Goal: Information Seeking & Learning: Learn about a topic

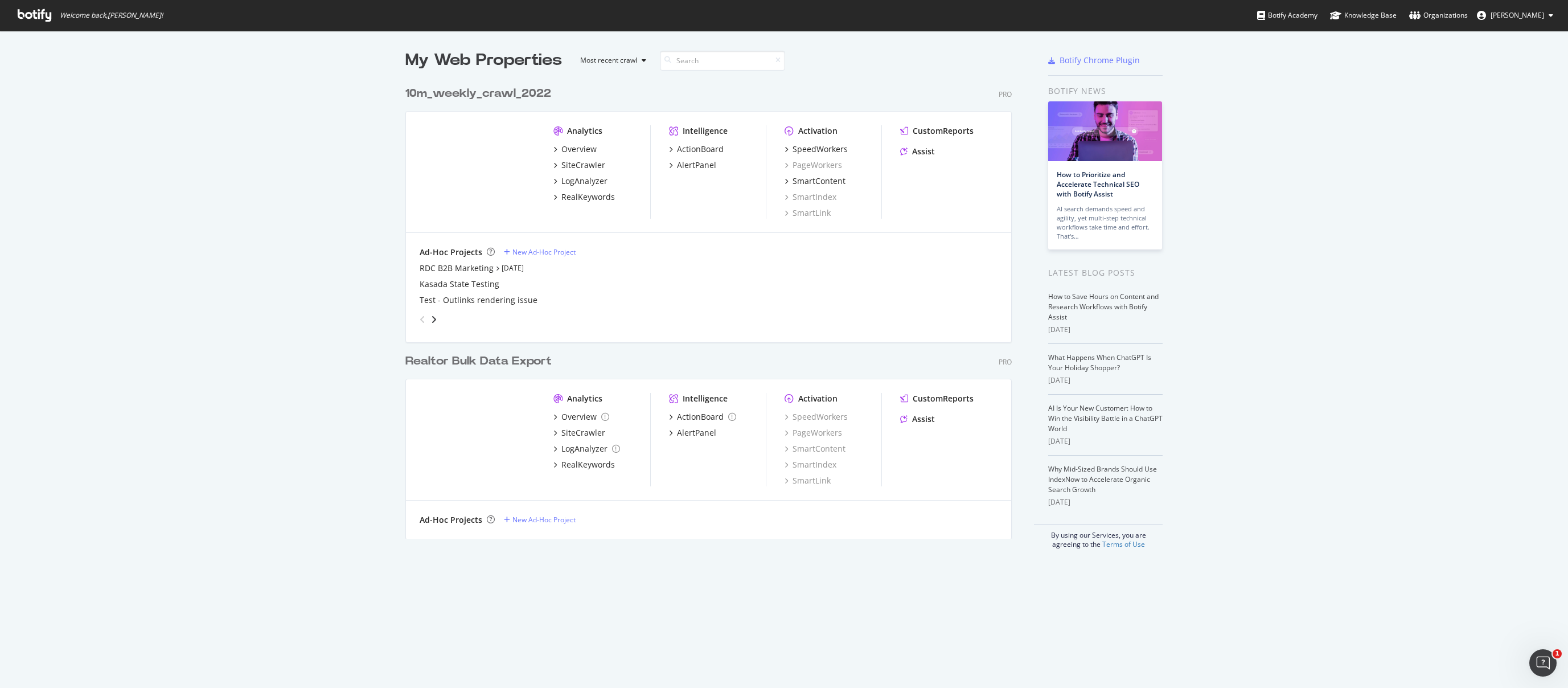
scroll to position [680, 1551]
click at [283, 212] on div "My Web Properties Most recent crawl 10m_weekly_crawl_2022 Pro Analytics Overvie…" at bounding box center [784, 299] width 1568 height 537
click at [582, 464] on div "RealKeywords" at bounding box center [588, 464] width 54 height 11
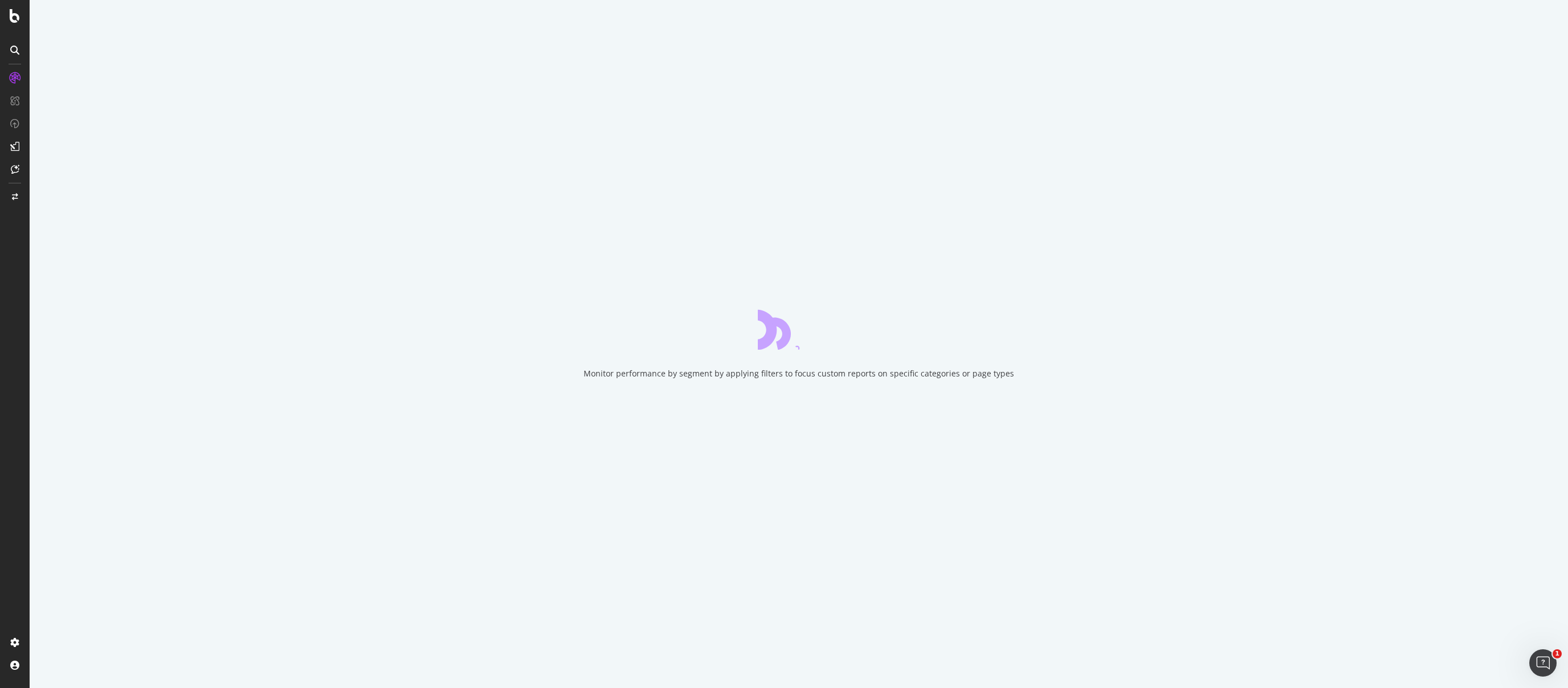
click at [16, 150] on icon at bounding box center [14, 146] width 9 height 9
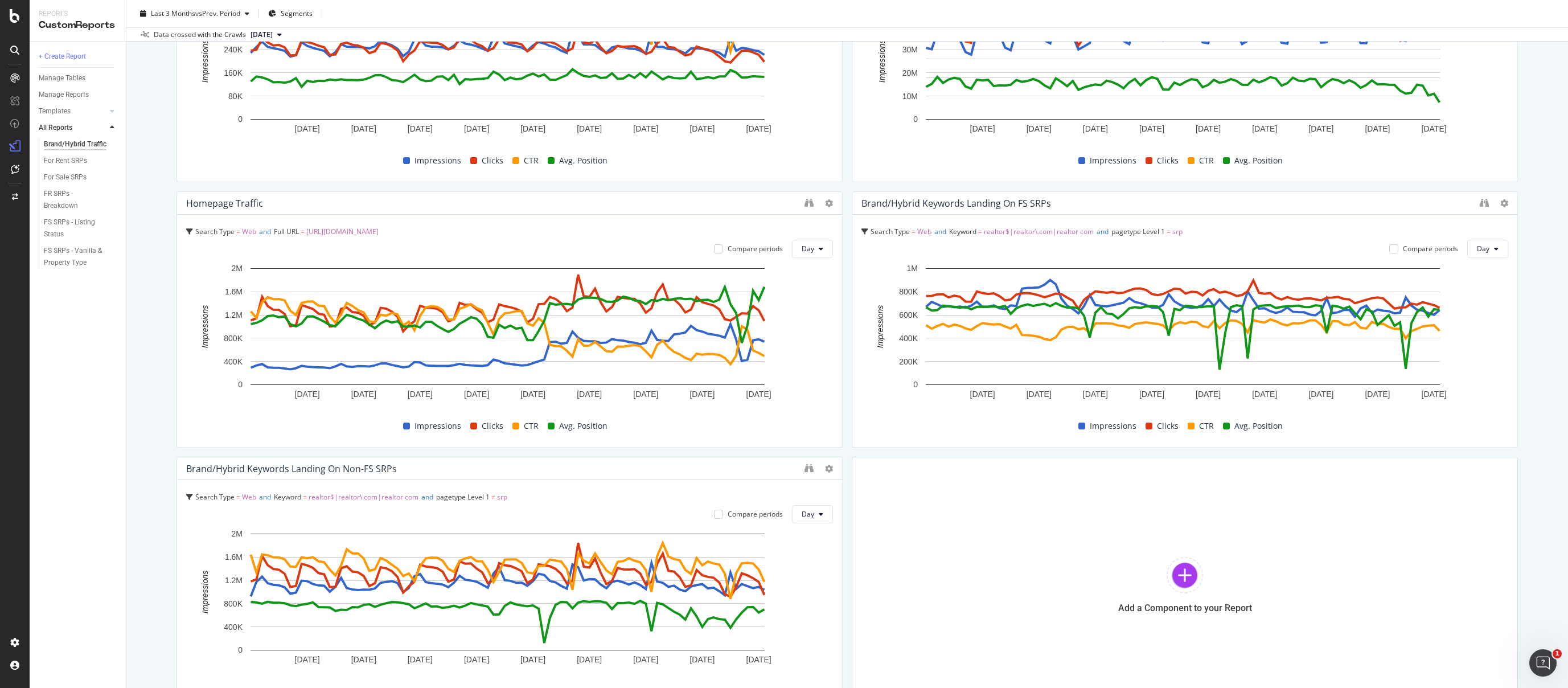
scroll to position [221, 0]
click at [59, 178] on div "For Sale SRPs" at bounding box center [65, 177] width 42 height 12
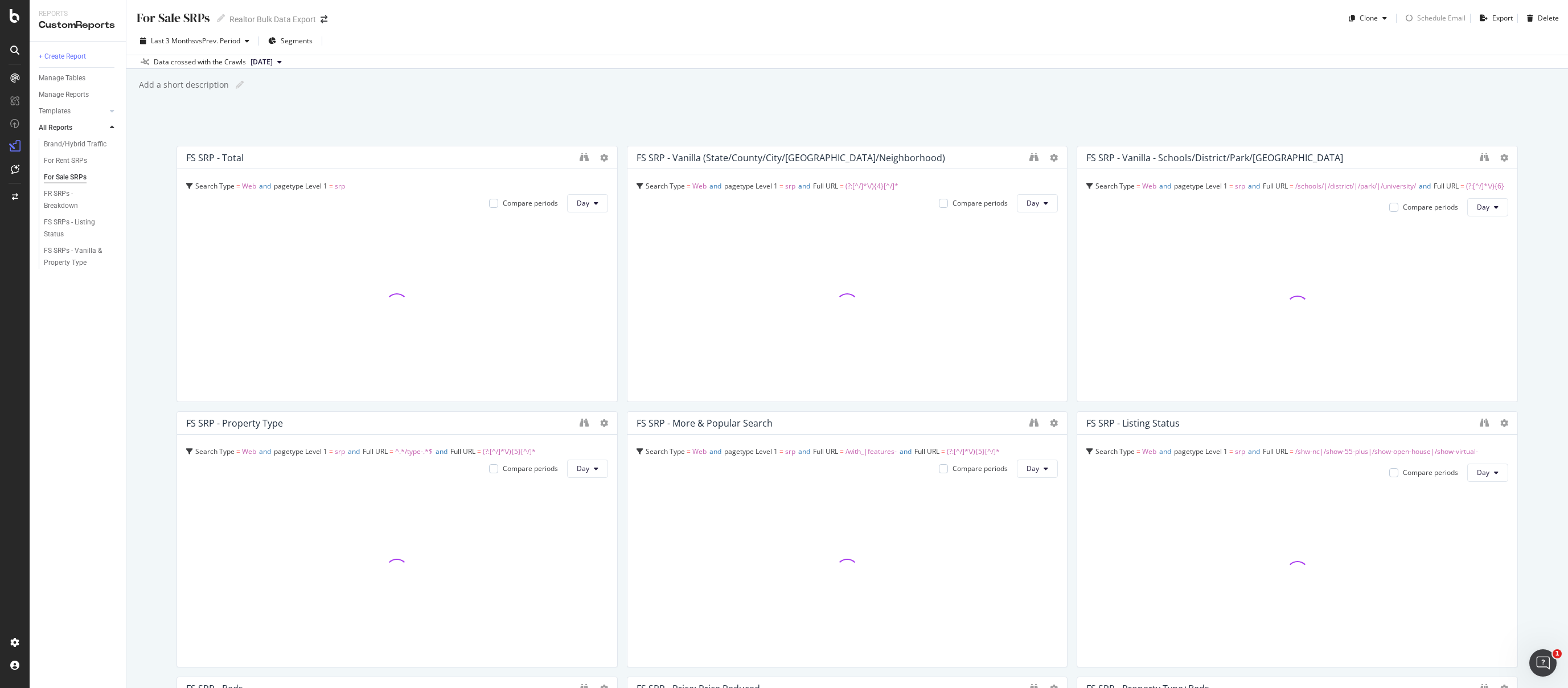
drag, startPoint x: 616, startPoint y: 92, endPoint x: 618, endPoint y: 85, distance: 7.3
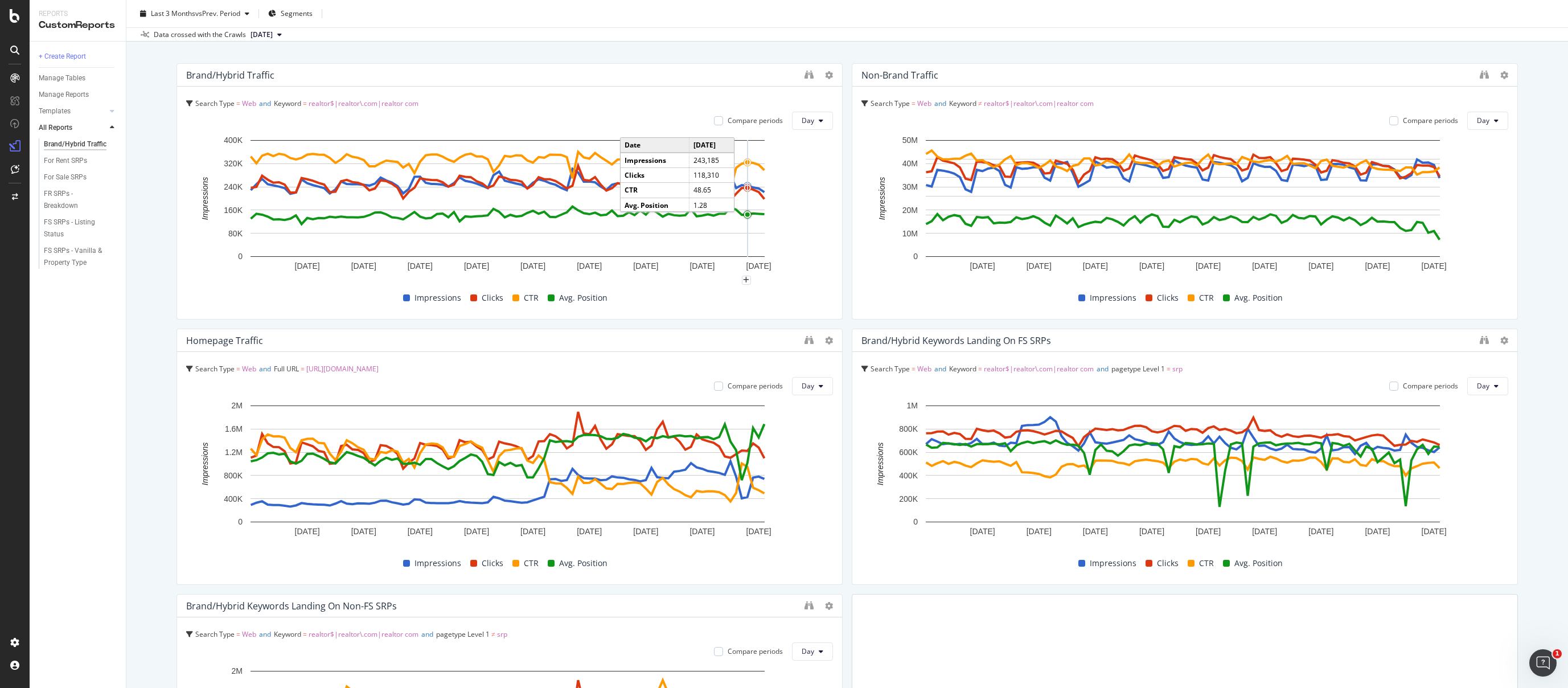
scroll to position [93, 0]
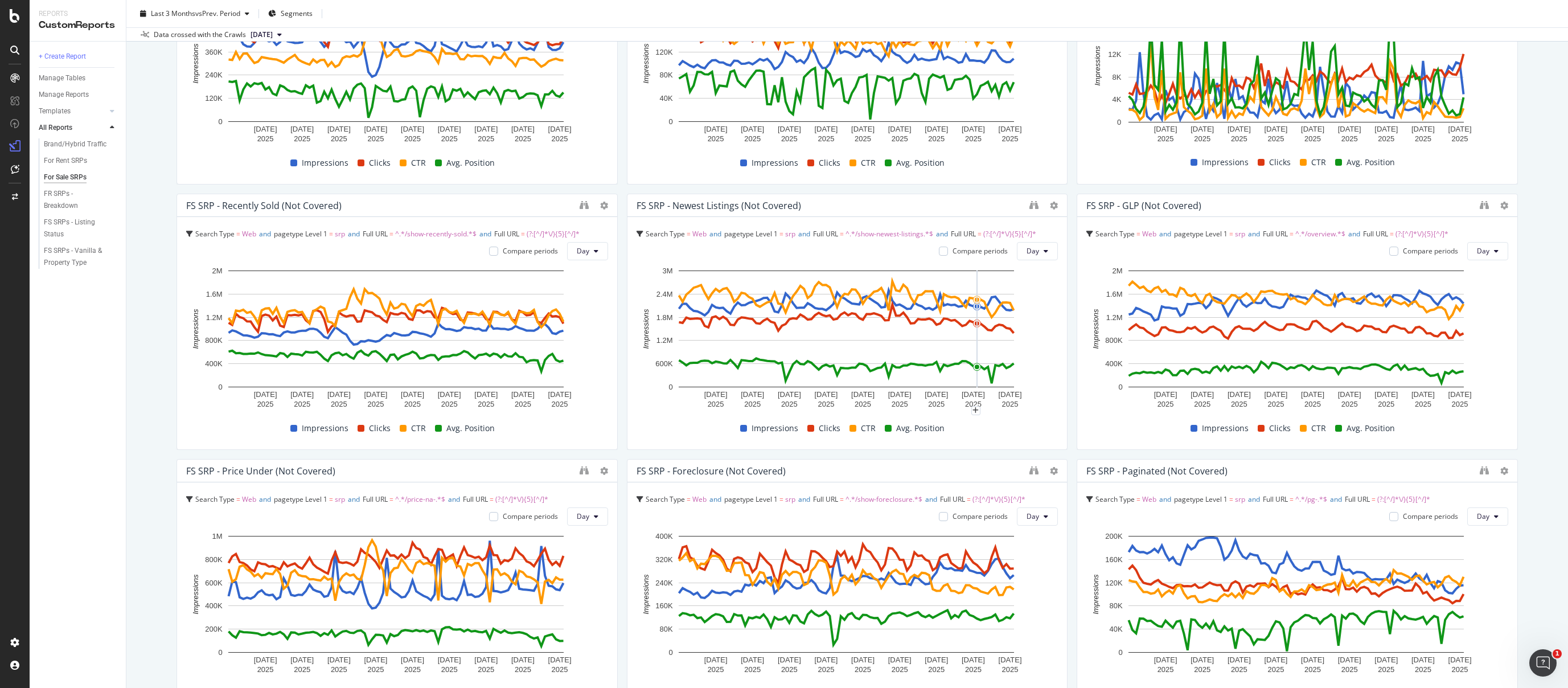
scroll to position [1254, 0]
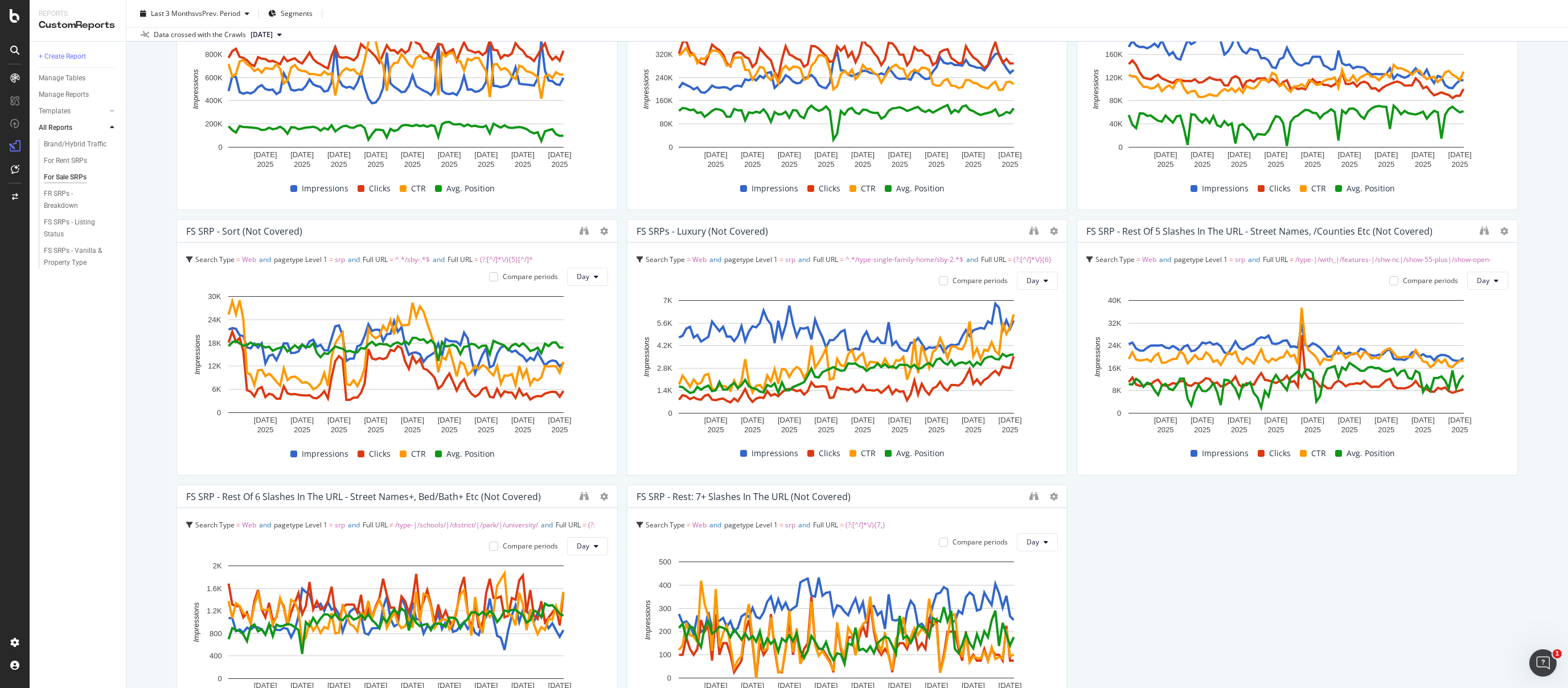
click at [62, 153] on div "For Rent SRPs" at bounding box center [82, 161] width 87 height 16
click at [62, 159] on div "For Rent SRPs" at bounding box center [65, 161] width 43 height 12
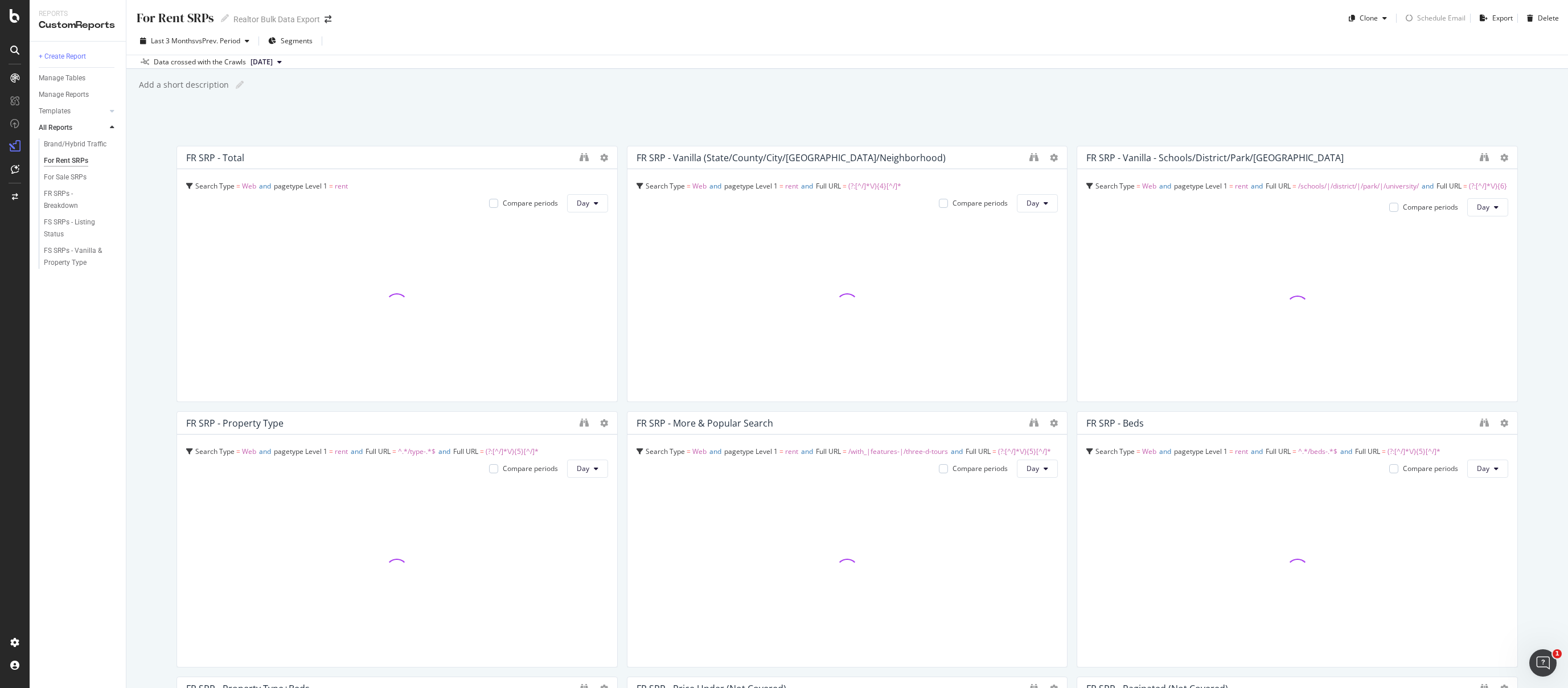
click at [592, 83] on div "Add a short description Add a short description" at bounding box center [853, 85] width 1430 height 17
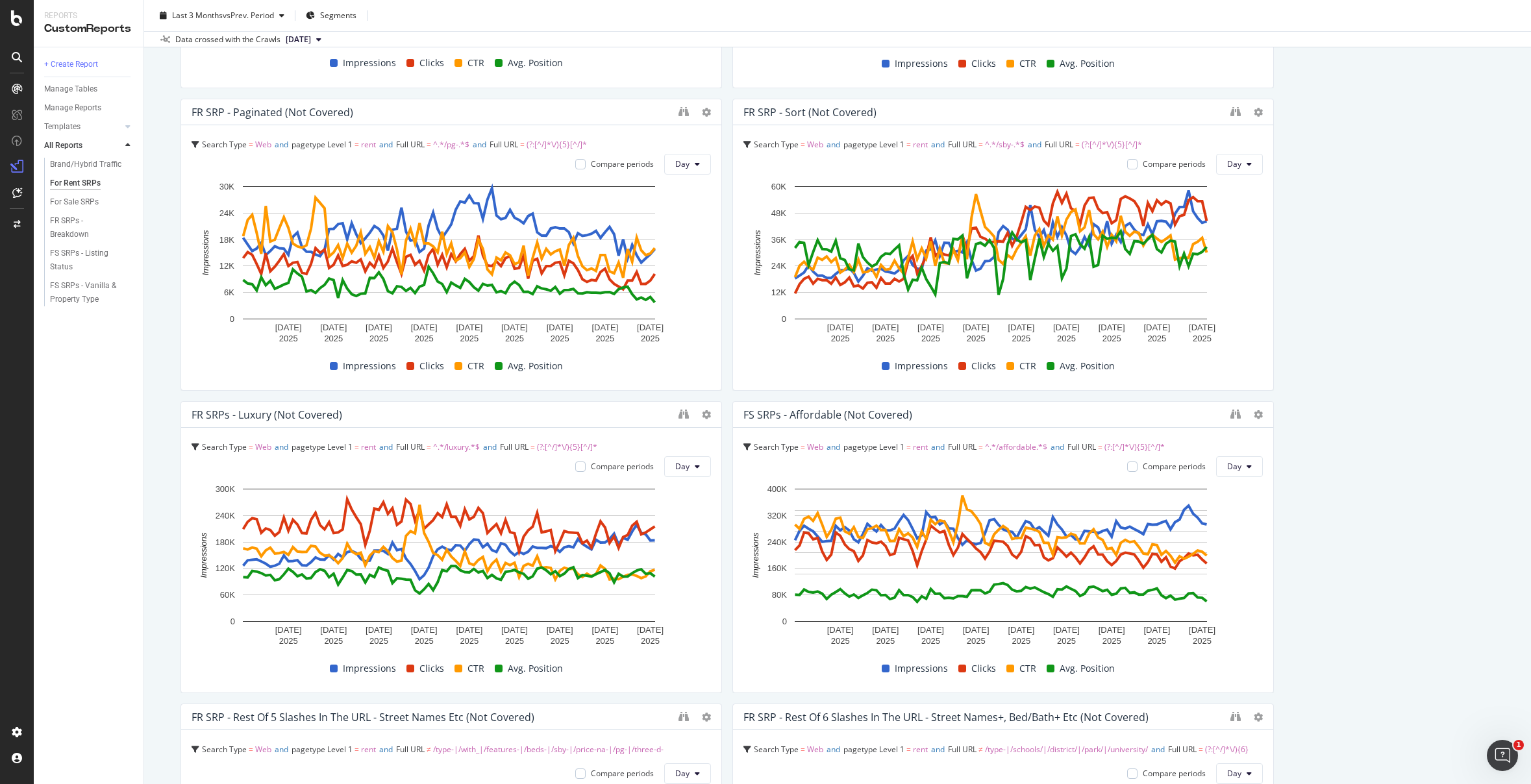
scroll to position [1512, 0]
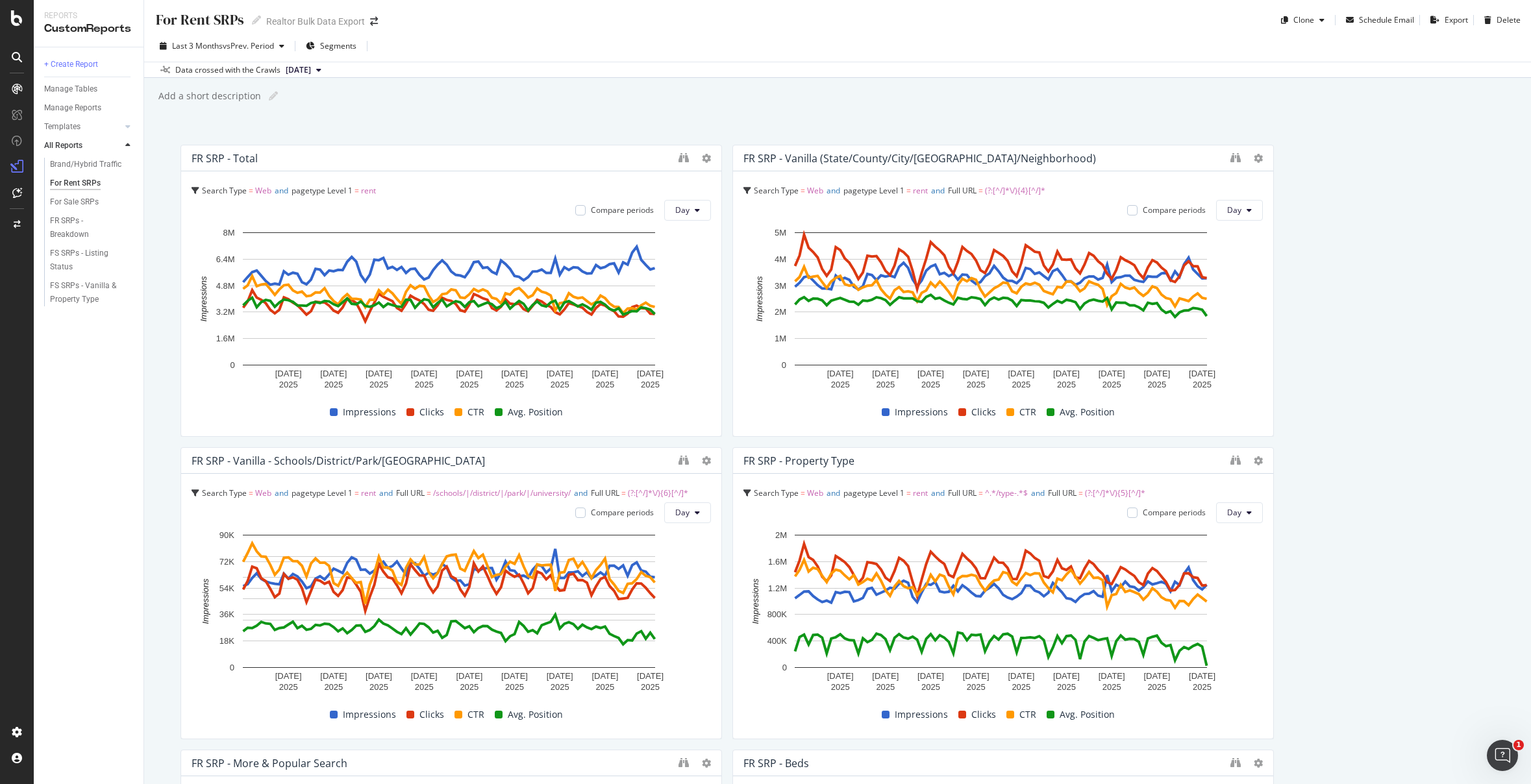
scroll to position [0, 0]
click at [620, 105] on div "Add a short description Add a short description" at bounding box center [844, 97] width 1374 height 19
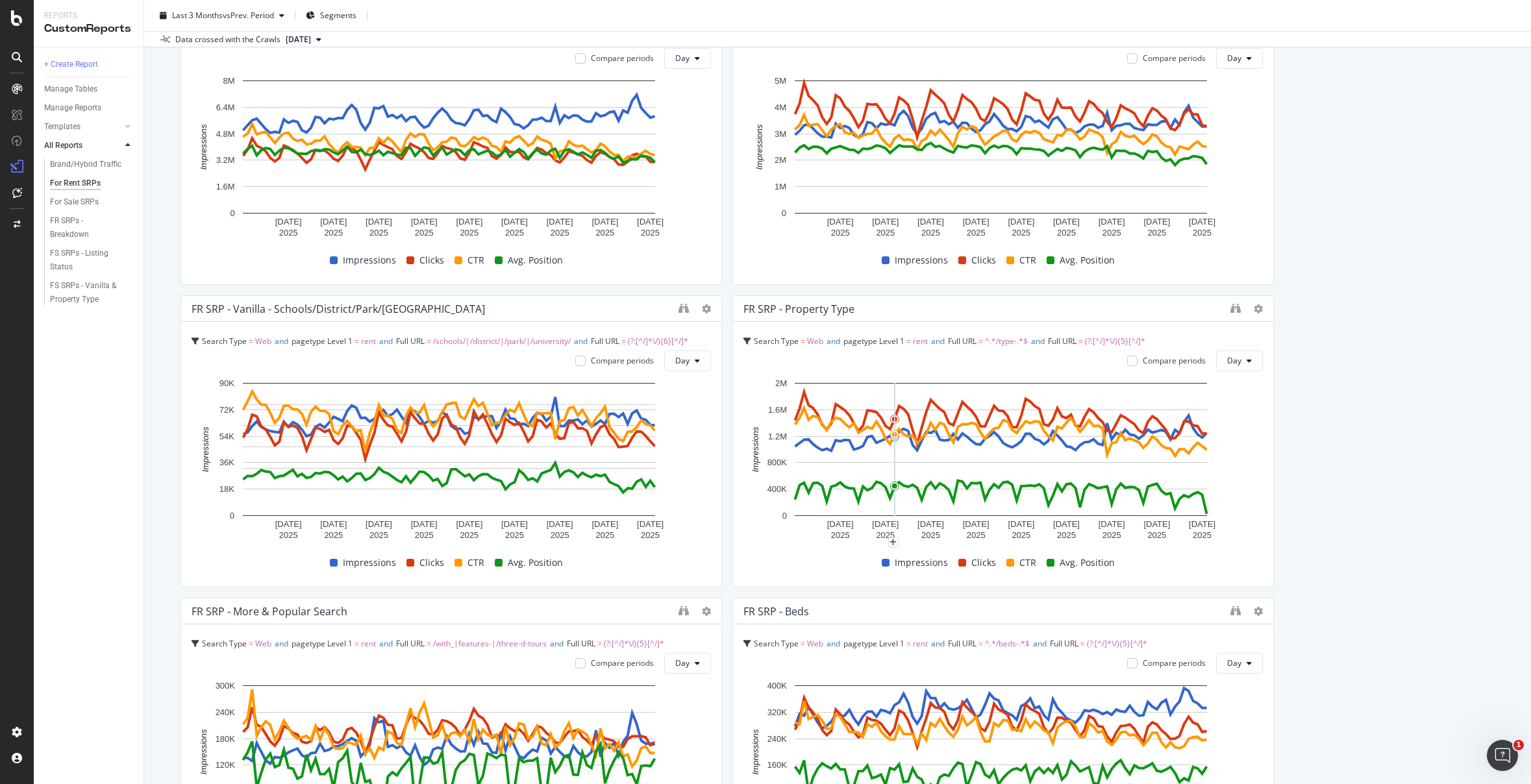
scroll to position [305, 0]
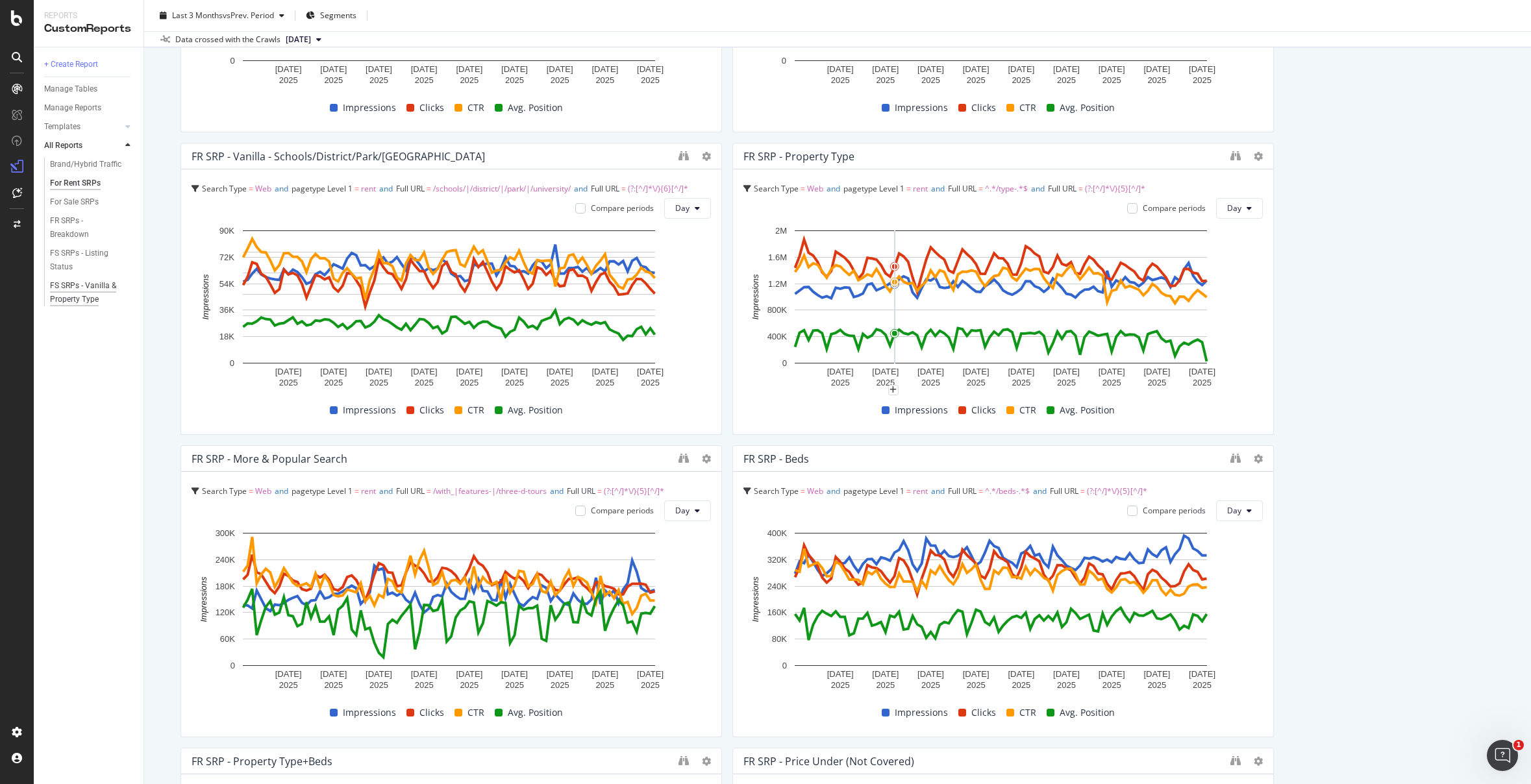
click at [73, 281] on div "FS SRPs - Vanilla & Property Type" at bounding box center [88, 293] width 76 height 27
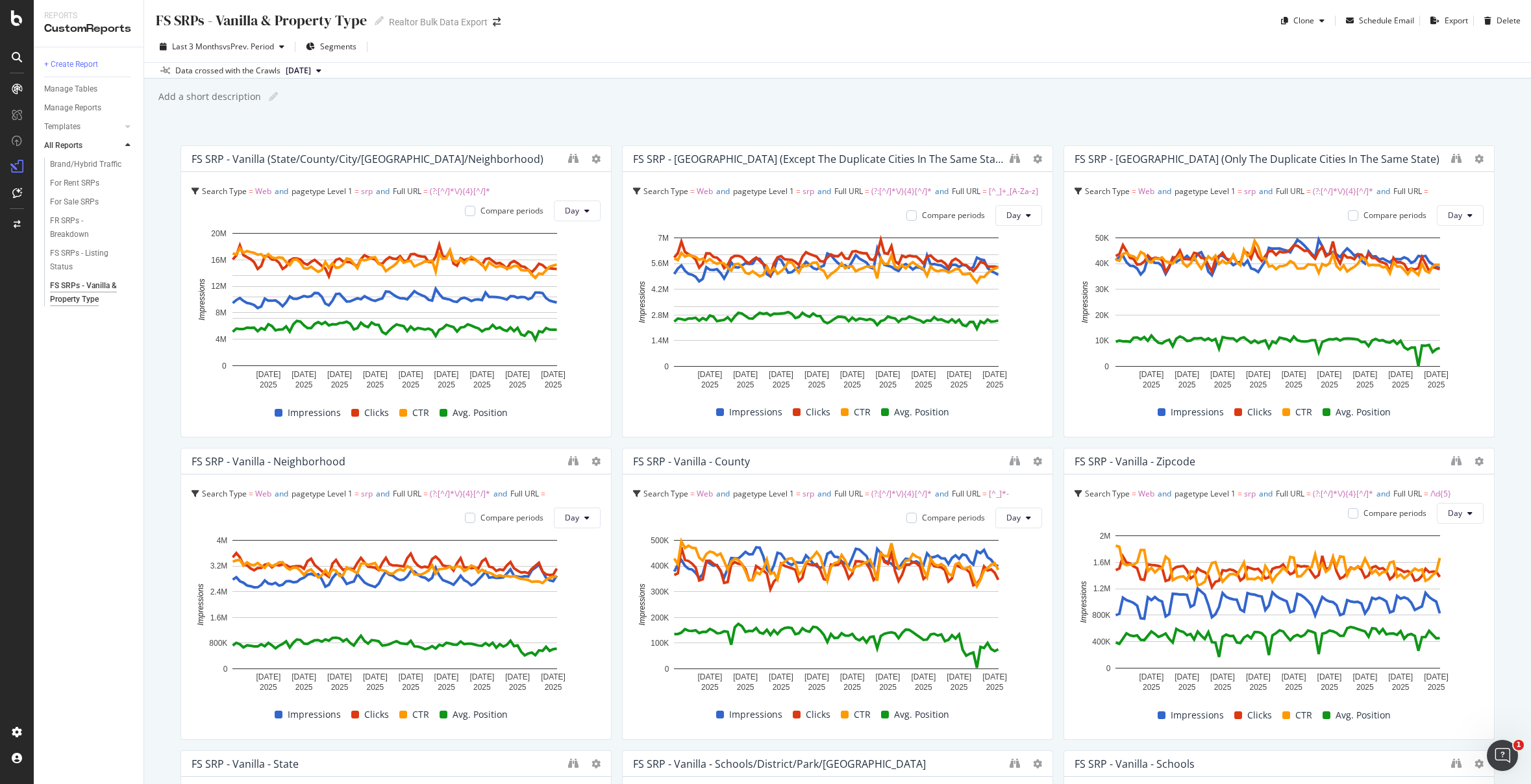
click at [820, 66] on div "Data crossed with the Crawls [DATE]" at bounding box center [838, 69] width 1387 height 15
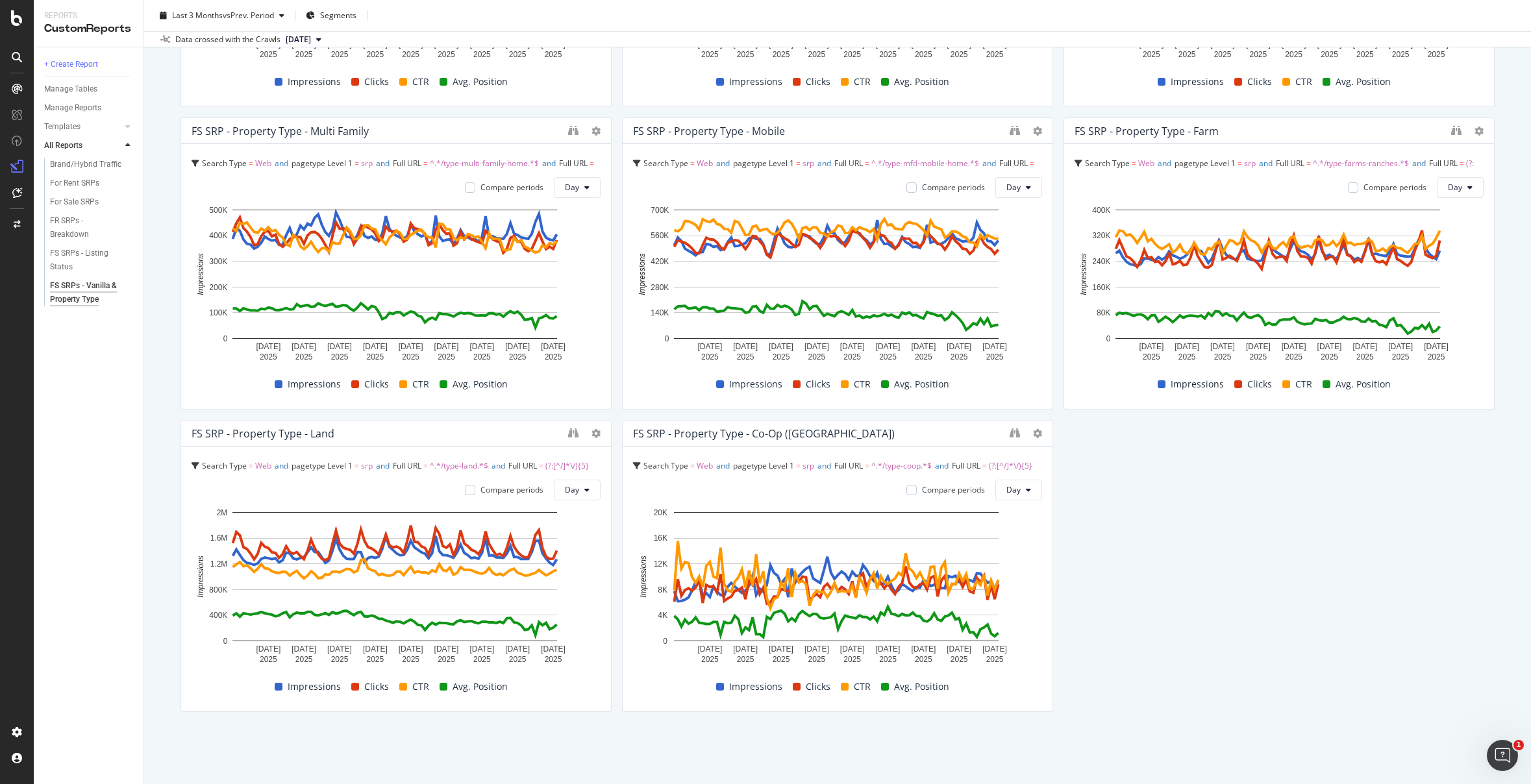
scroll to position [1549, 0]
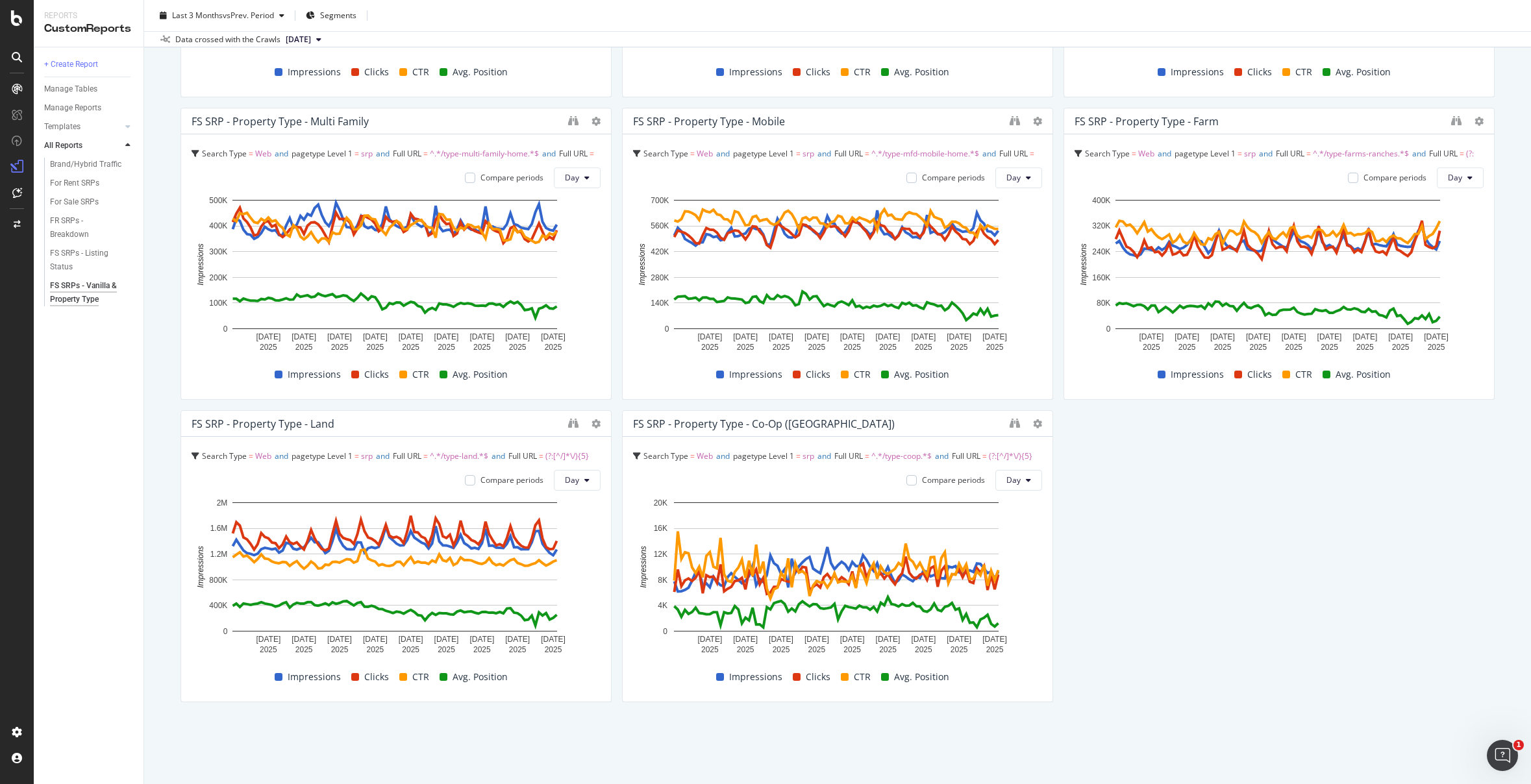
click at [73, 254] on div "FS SRPs - Listing Status" at bounding box center [86, 261] width 73 height 27
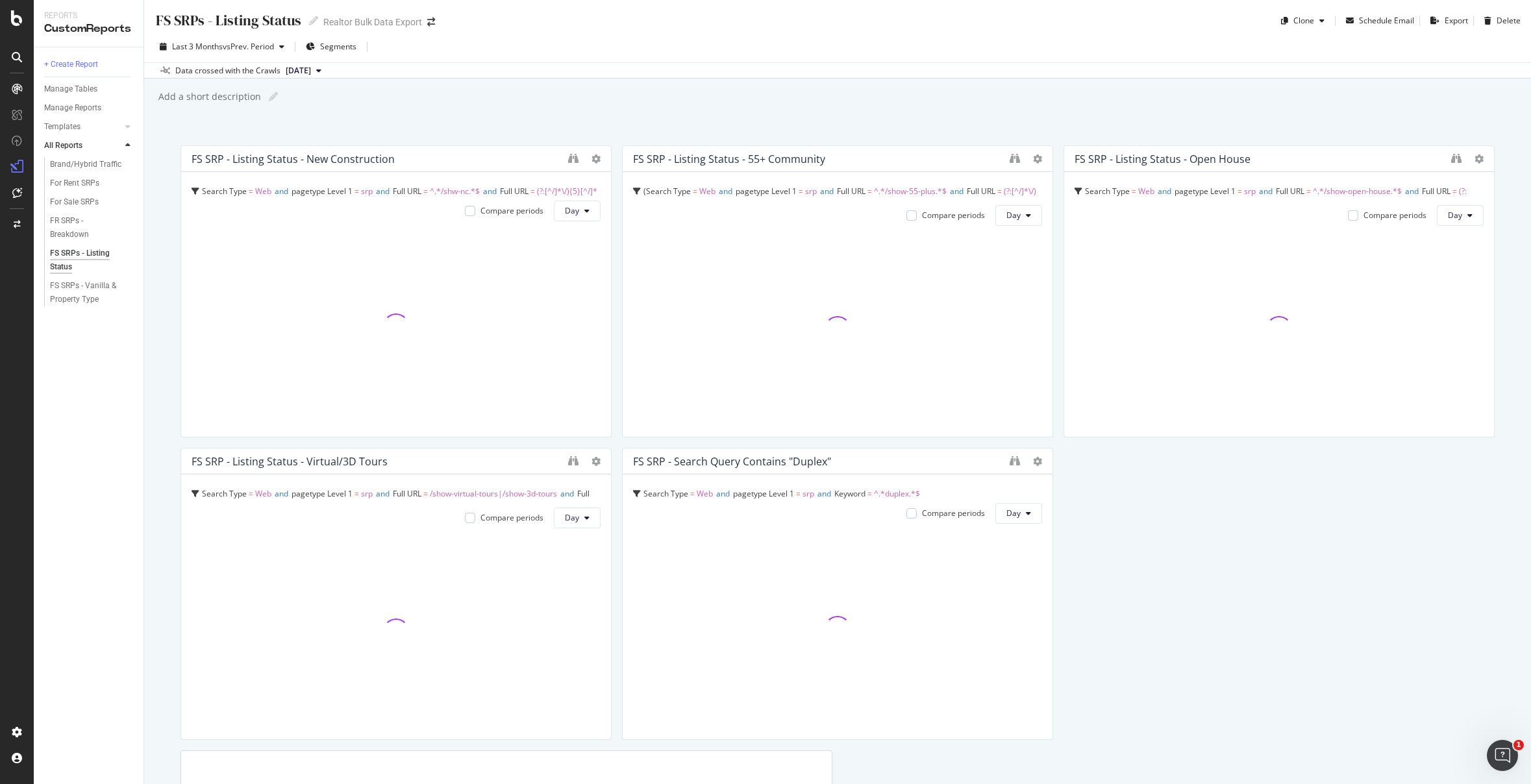
click at [965, 81] on div "FS SRPs - Listing Status FS SRPs - Listing Status Realtor Bulk Data Export Clon…" at bounding box center [838, 392] width 1387 height 784
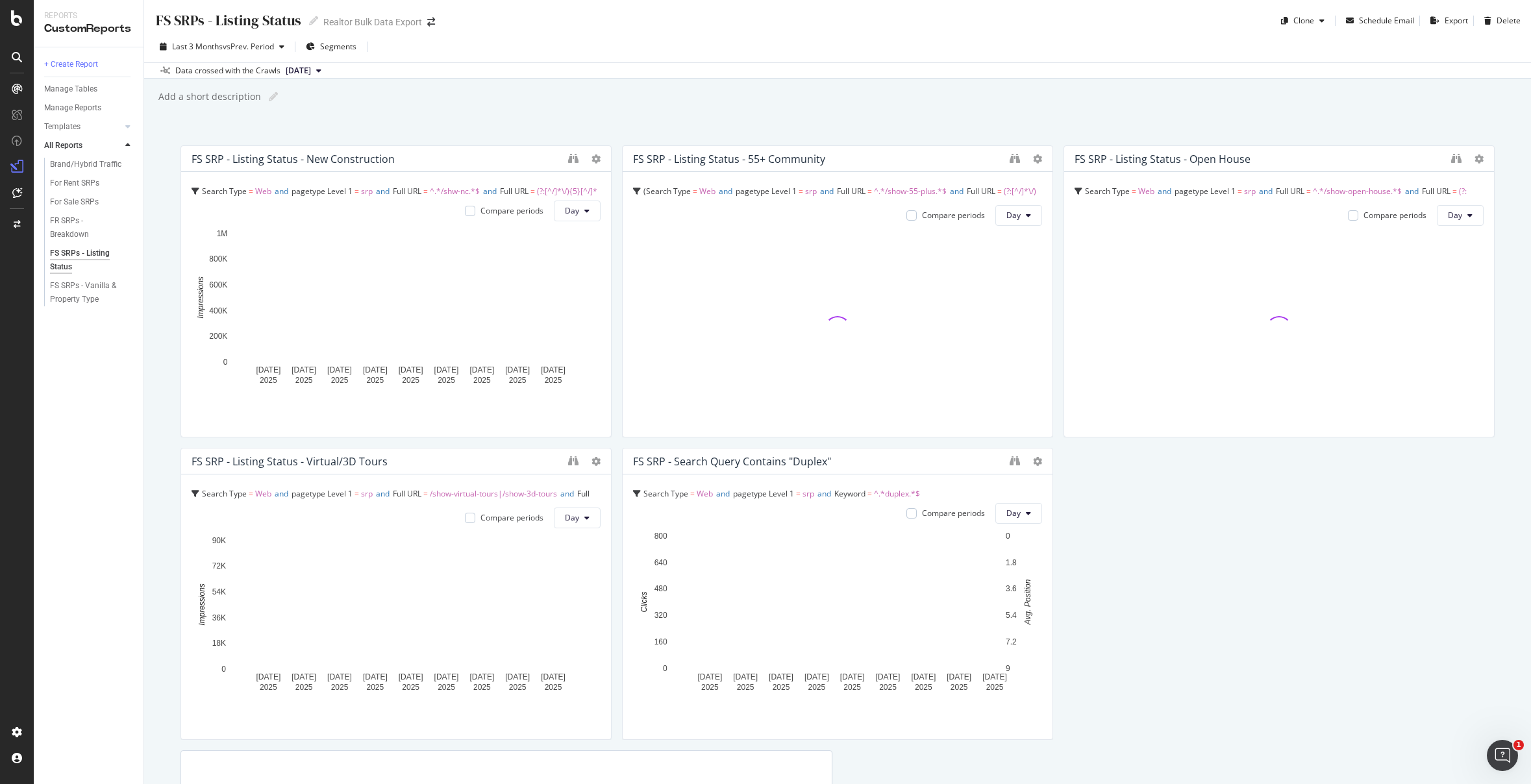
scroll to position [5, 0]
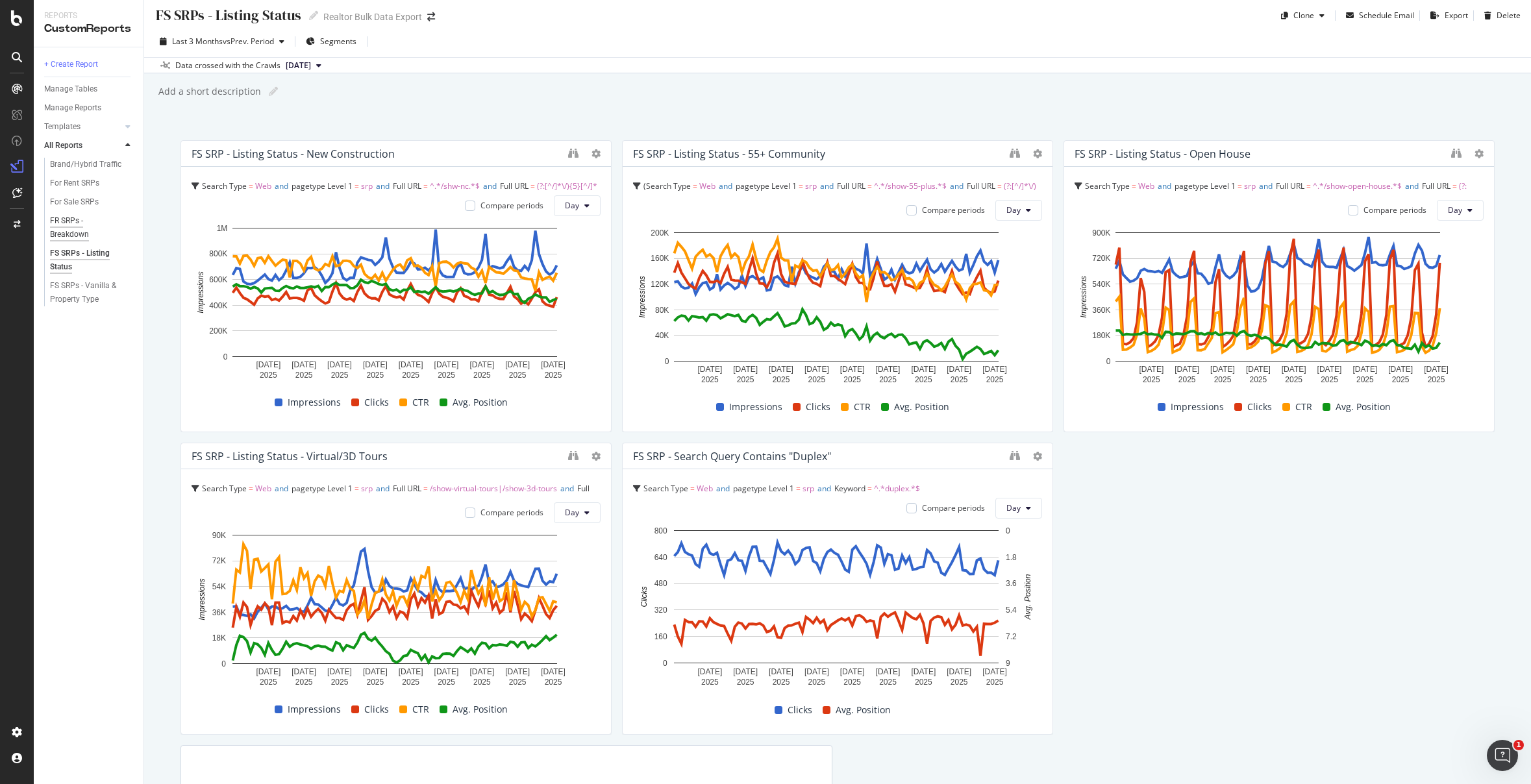
click at [68, 227] on div "FR SRPs - Breakdown" at bounding box center [86, 228] width 72 height 27
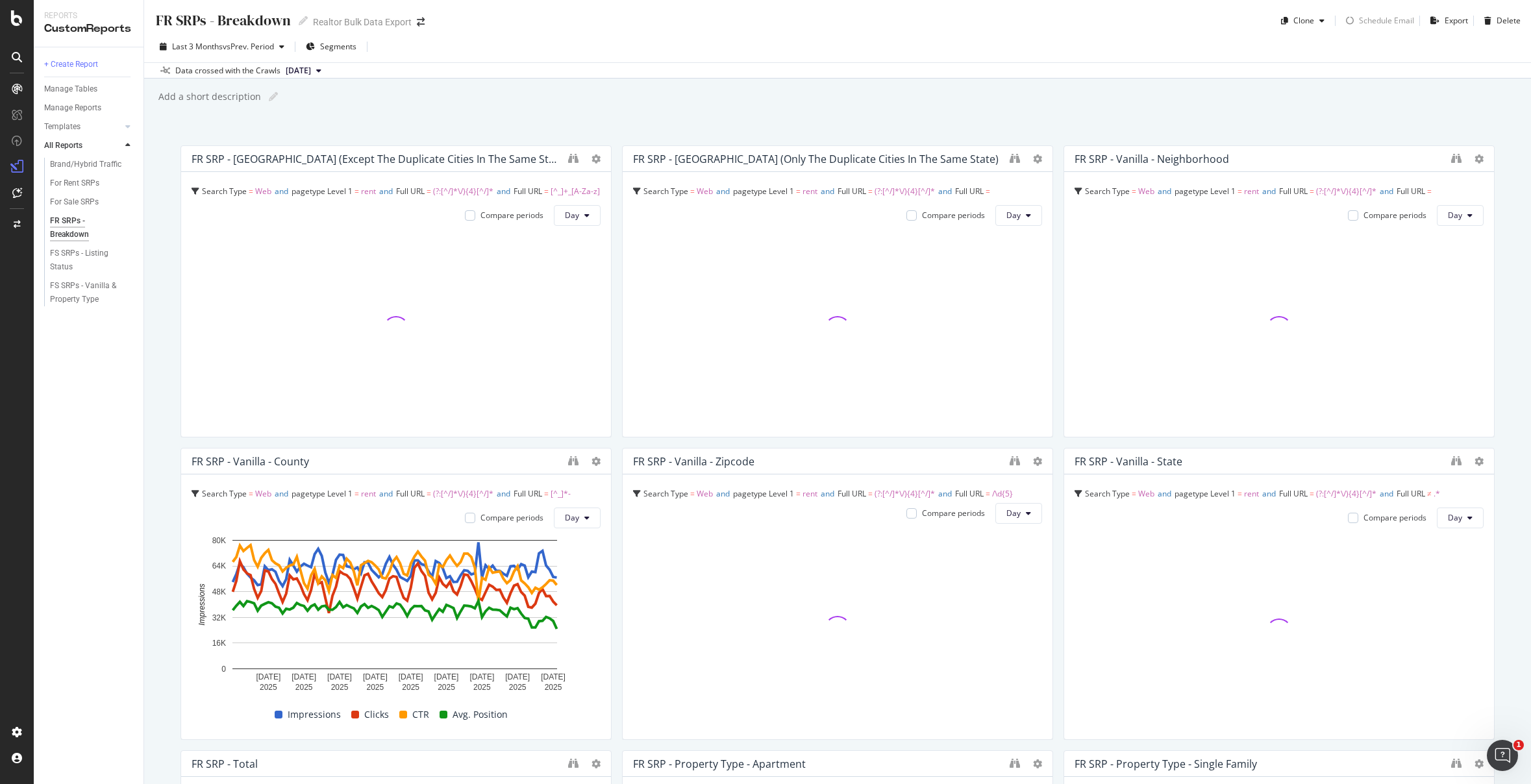
click at [911, 62] on div "Data crossed with the Crawls [DATE]" at bounding box center [838, 69] width 1387 height 15
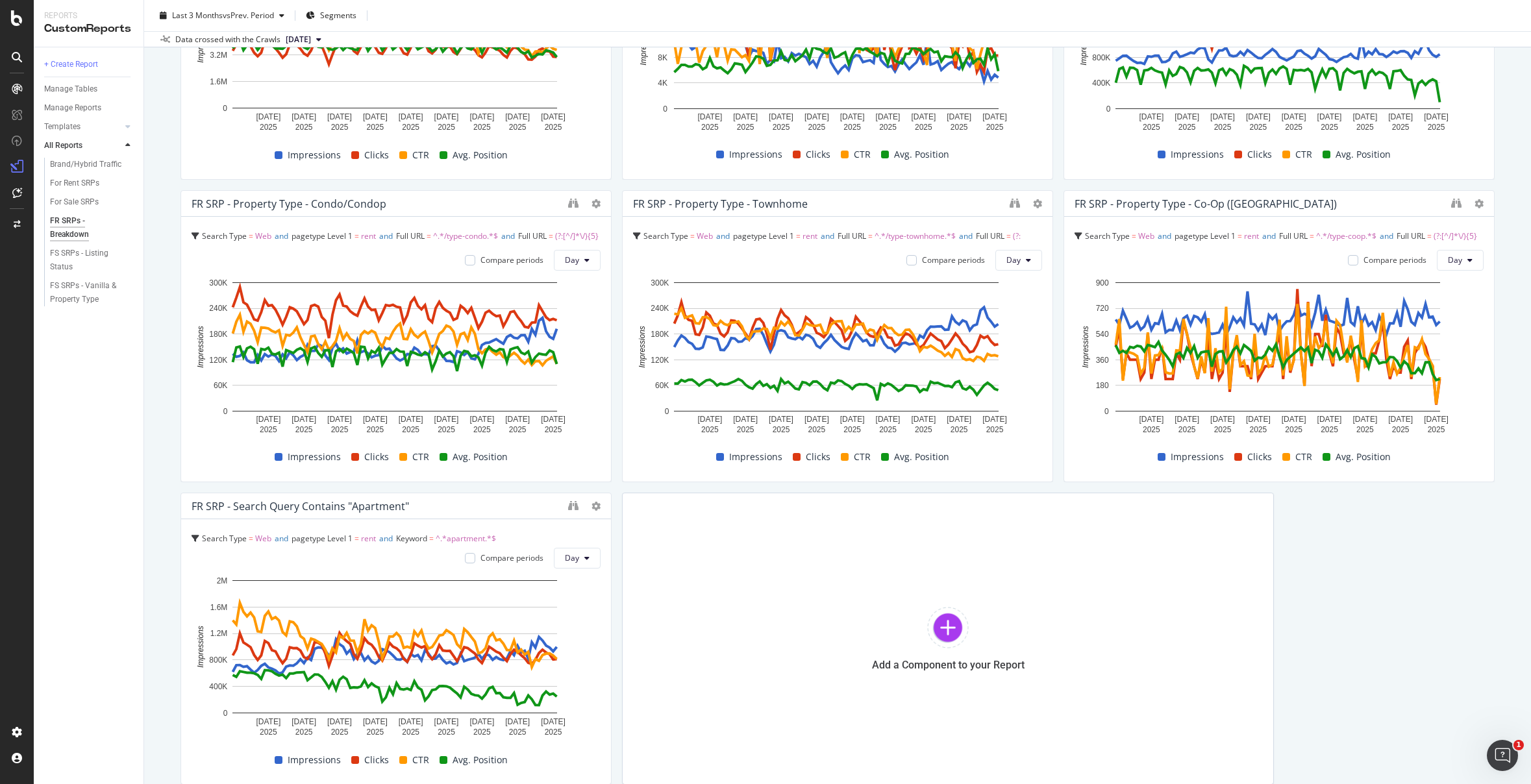
scroll to position [945, 0]
